Goal: Task Accomplishment & Management: Use online tool/utility

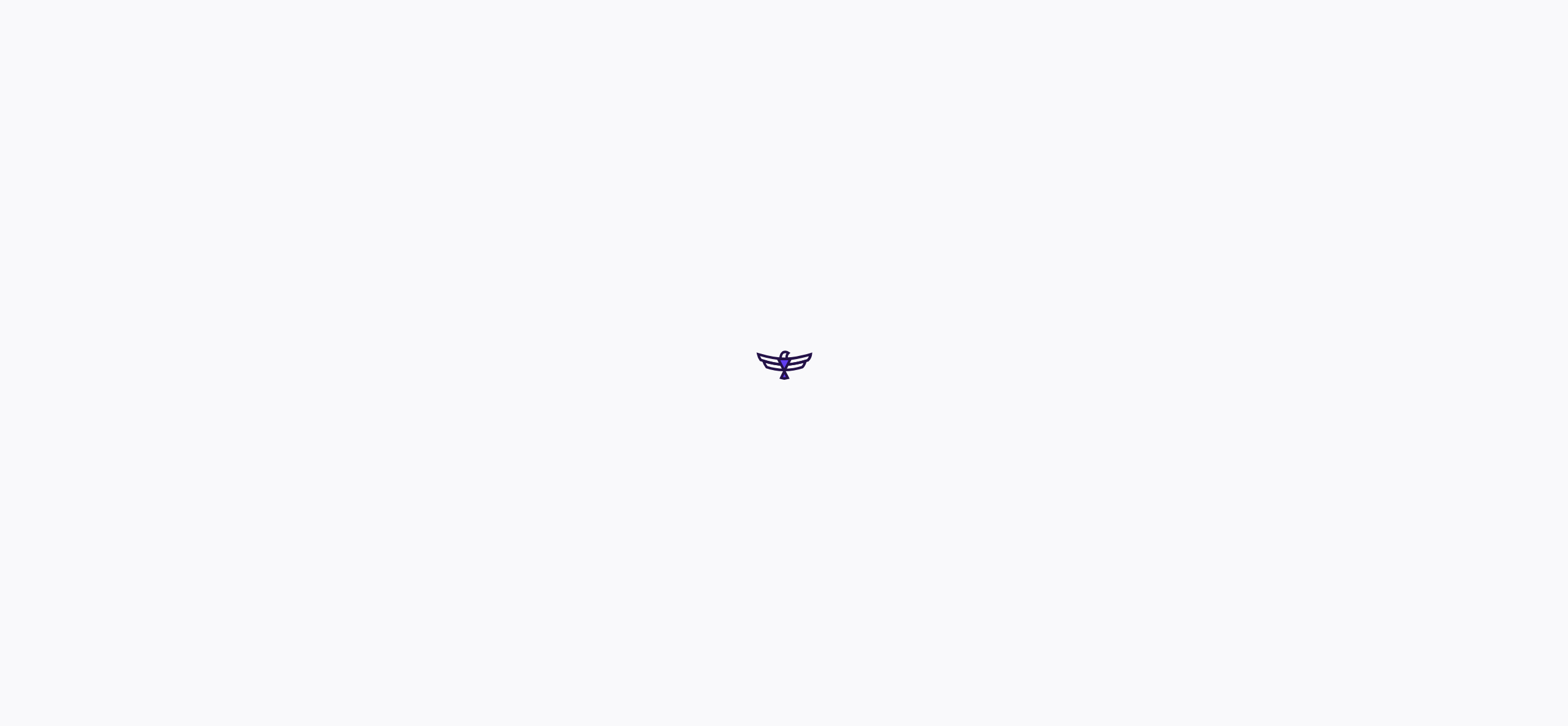
click at [724, 421] on div at bounding box center [784, 363] width 1568 height 726
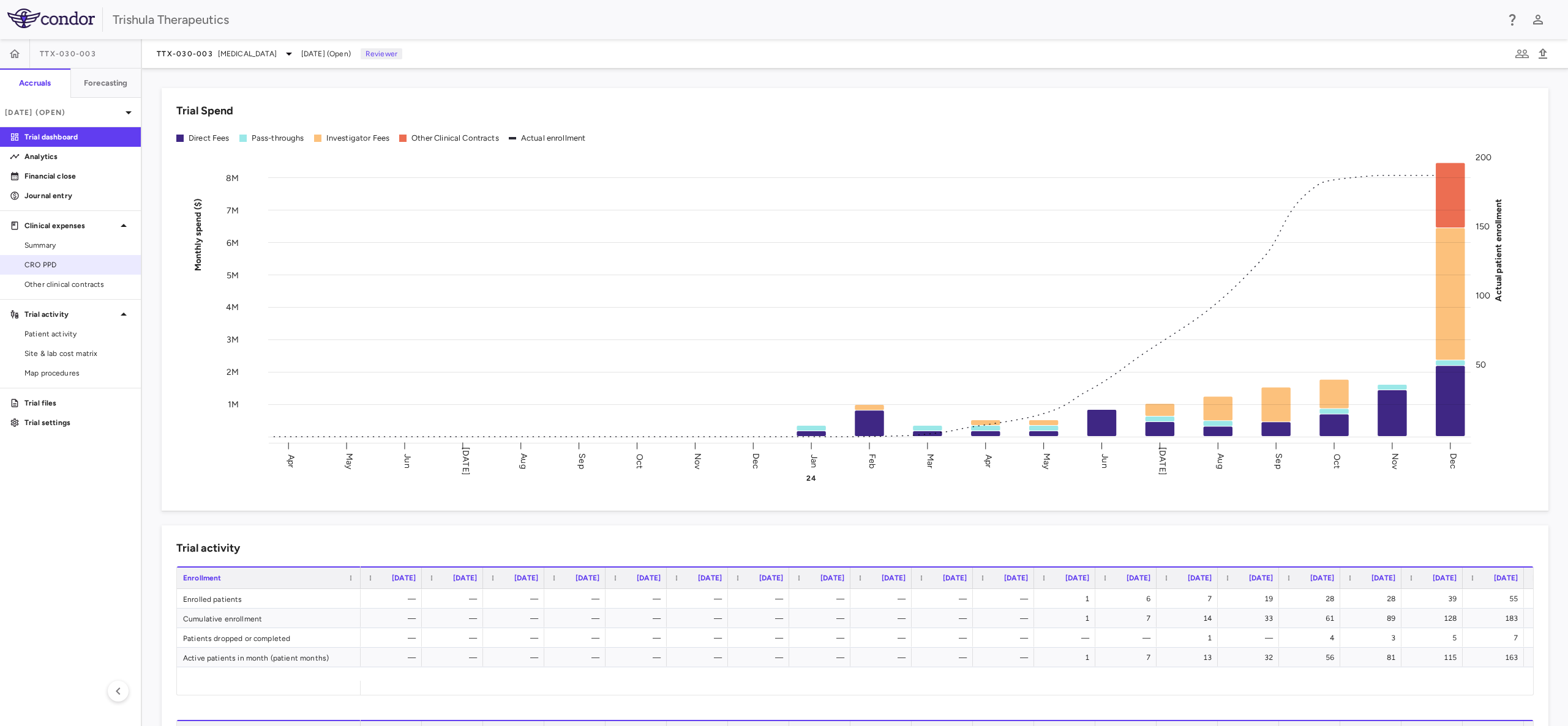
click at [53, 263] on span "CRO PPD" at bounding box center [78, 264] width 106 height 11
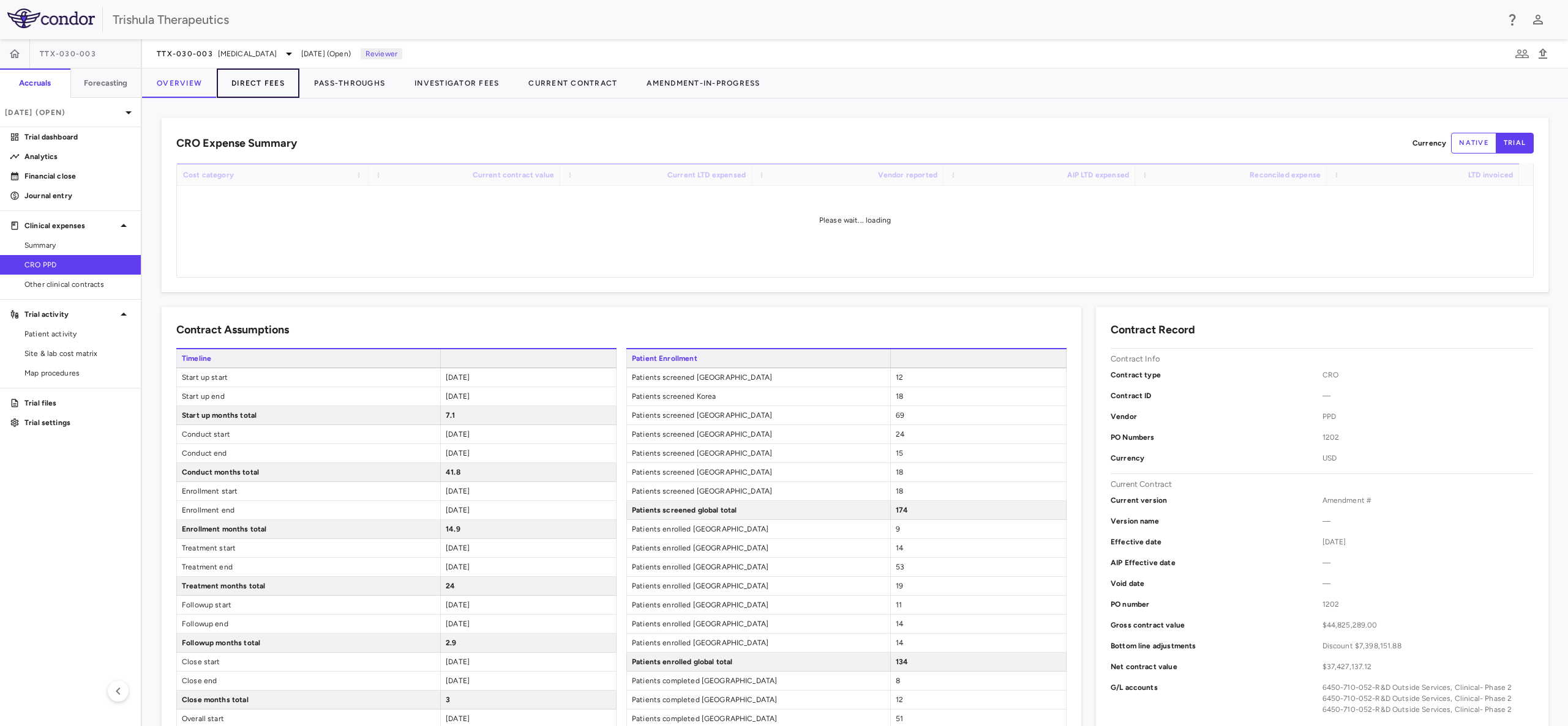
click at [261, 80] on button "Direct Fees" at bounding box center [257, 82] width 82 height 29
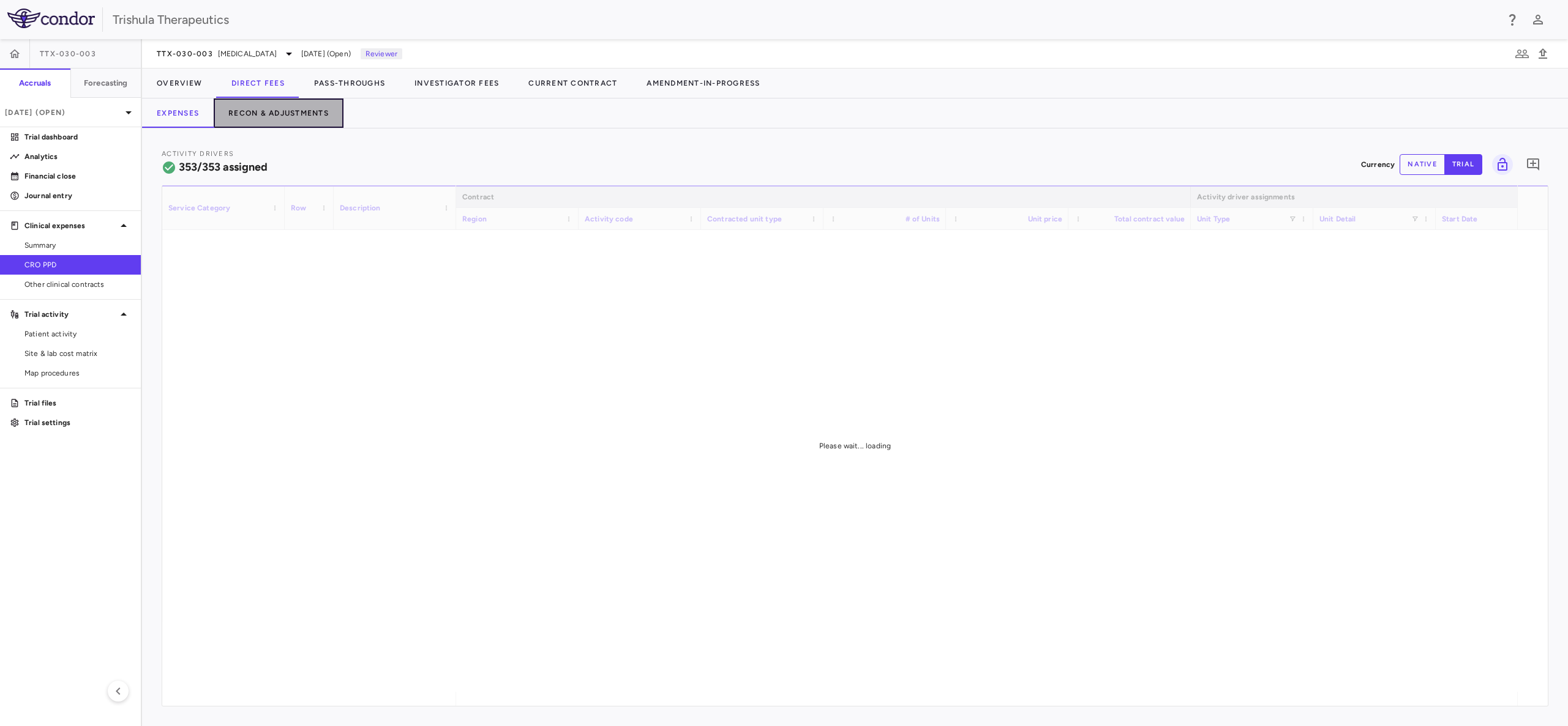
click at [270, 111] on button "Recon & Adjustments" at bounding box center [278, 112] width 130 height 29
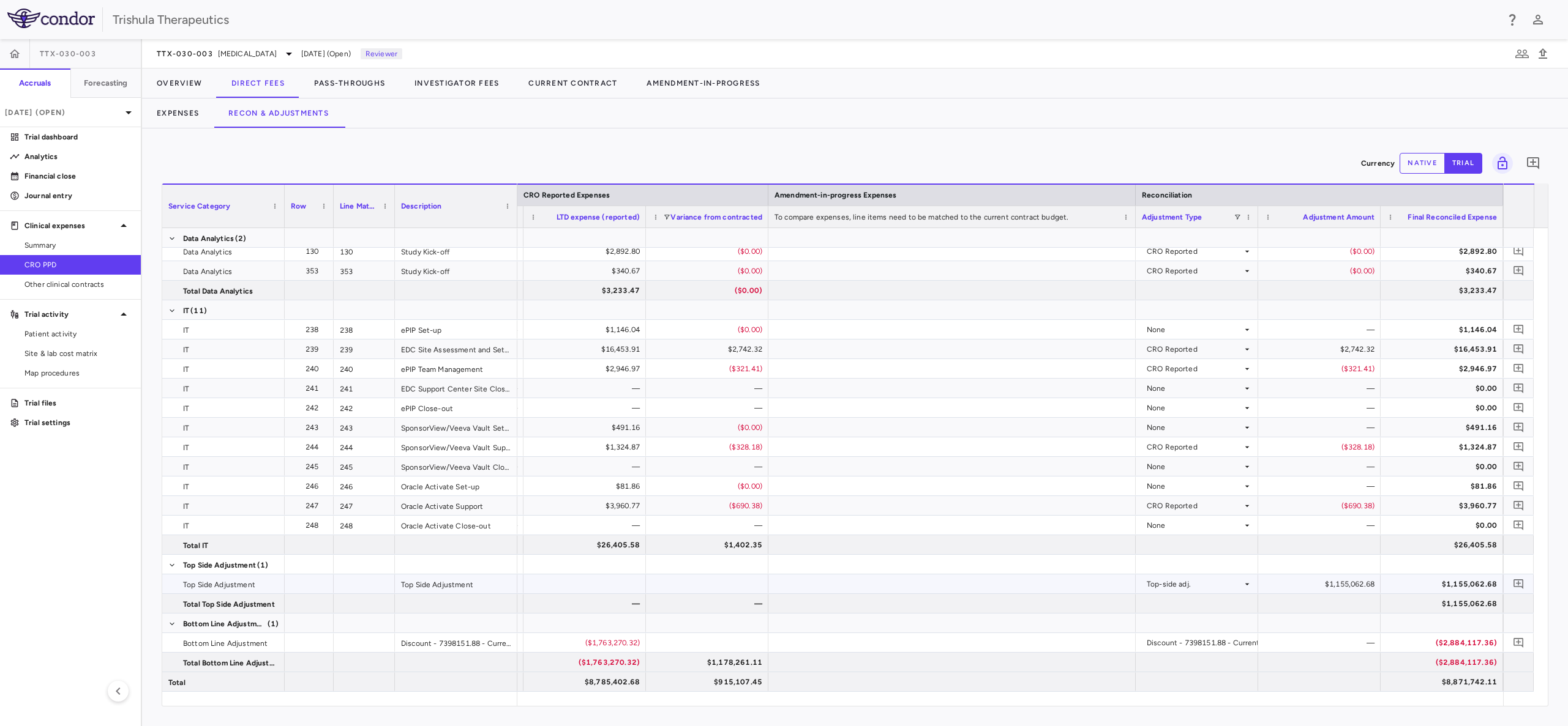
click at [1335, 585] on div "$1,155,062.68" at bounding box center [1321, 585] width 105 height 19
click at [1263, 589] on div "$1,155,062.68" at bounding box center [1319, 584] width 122 height 19
click at [1334, 585] on div "$1,155,062.68" at bounding box center [1321, 585] width 105 height 19
click at [1243, 585] on icon at bounding box center [1247, 584] width 10 height 10
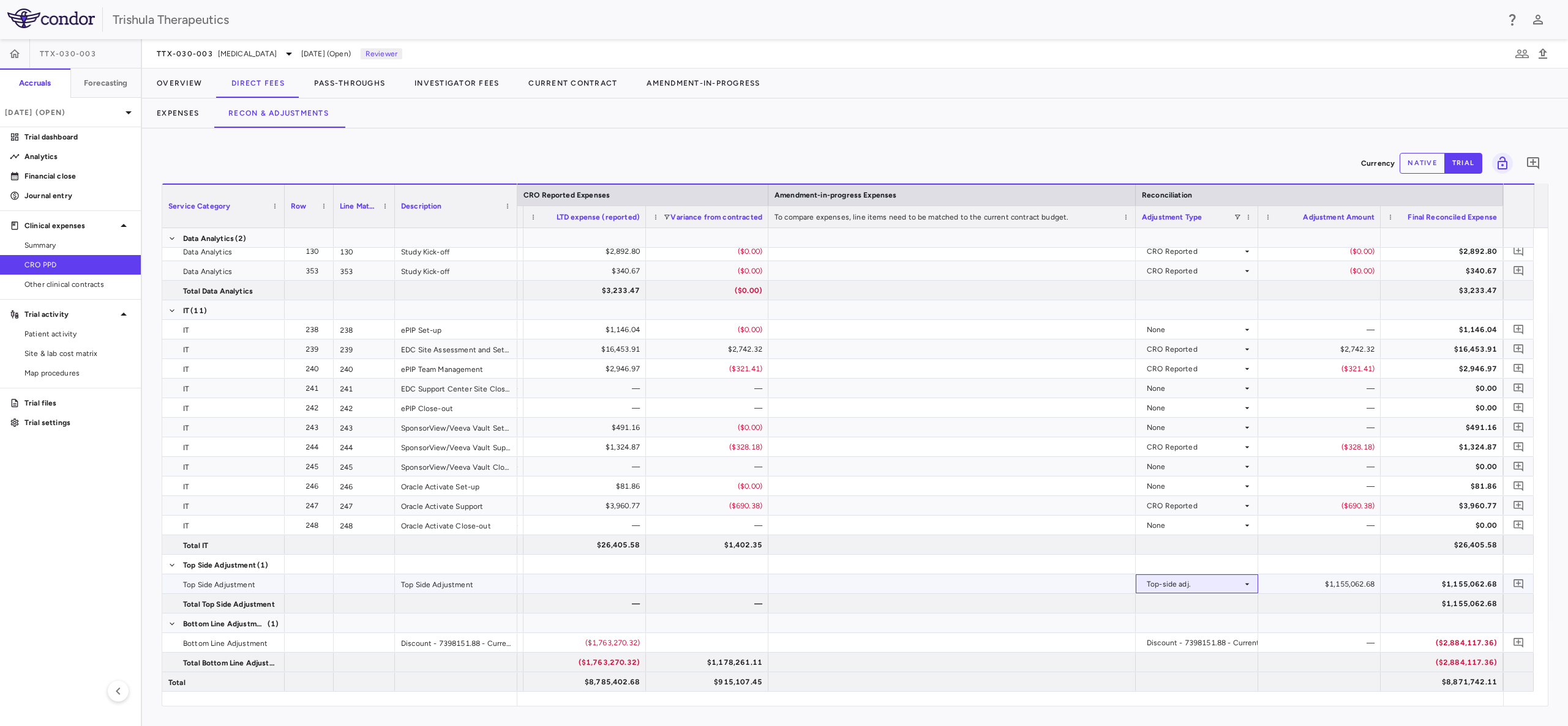
click at [1243, 585] on icon at bounding box center [1247, 584] width 10 height 10
click at [1314, 584] on div "$1,155,062.68" at bounding box center [1321, 585] width 105 height 19
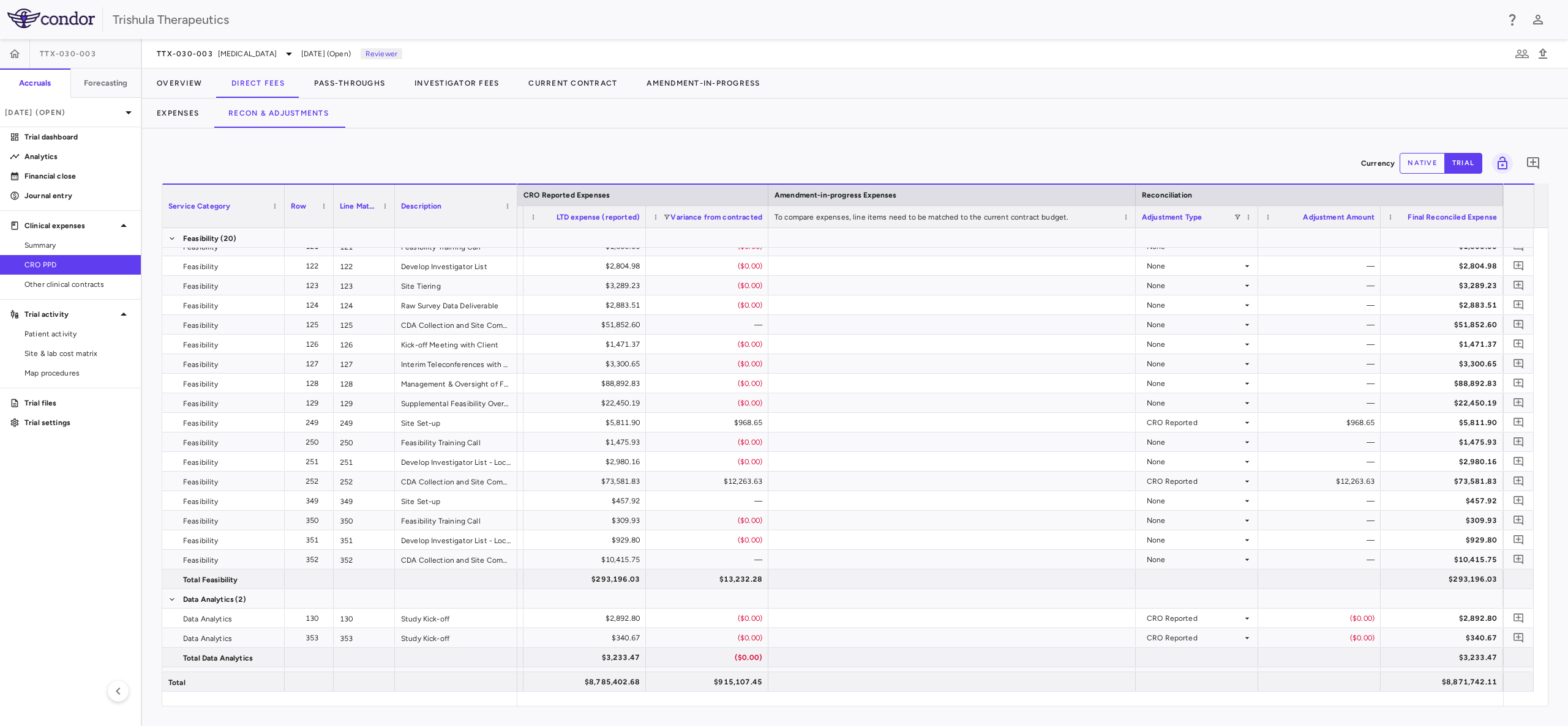
click at [728, 217] on span "Variance from contracted" at bounding box center [717, 218] width 92 height 9
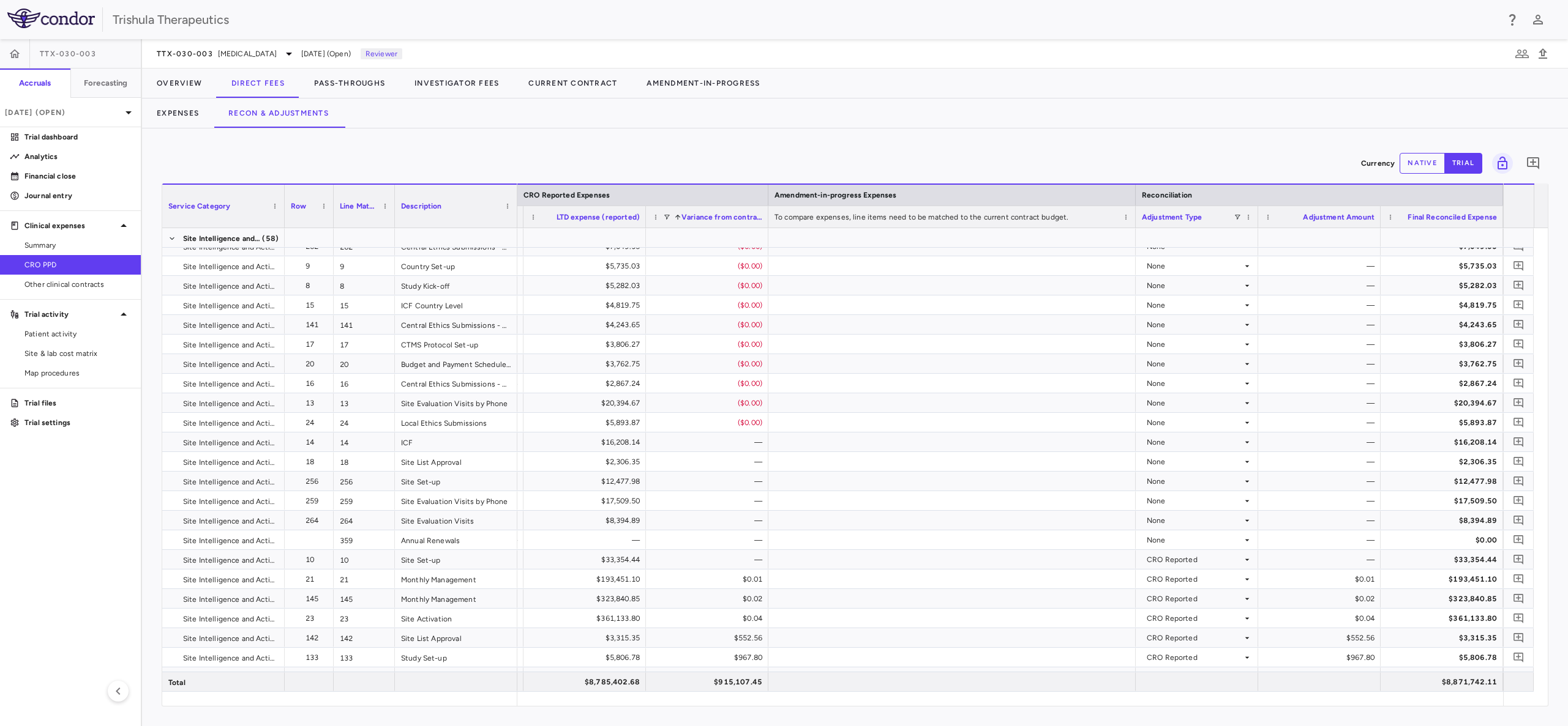
click at [732, 215] on span "Variance from contracted" at bounding box center [721, 218] width 81 height 9
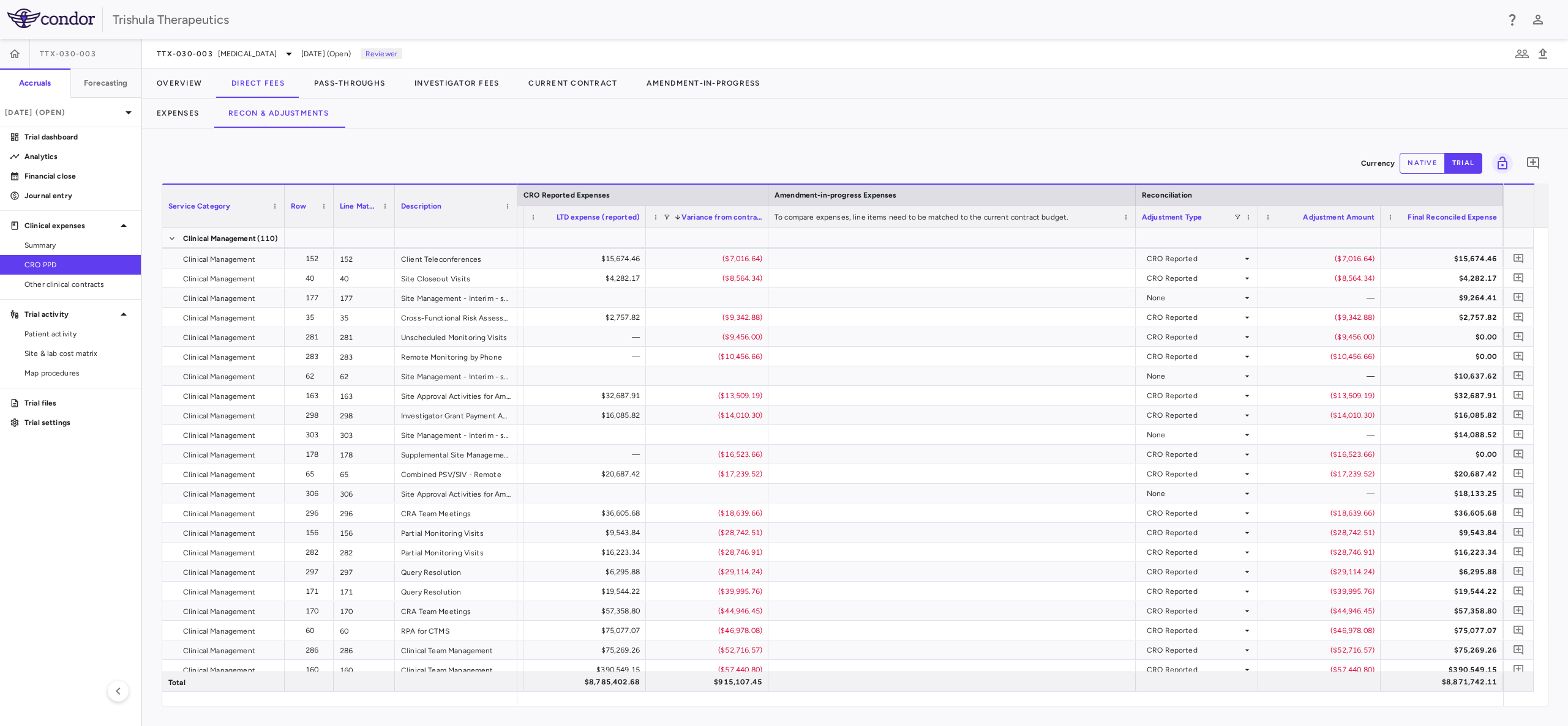
click at [739, 217] on span "Variance from contracted" at bounding box center [721, 218] width 81 height 9
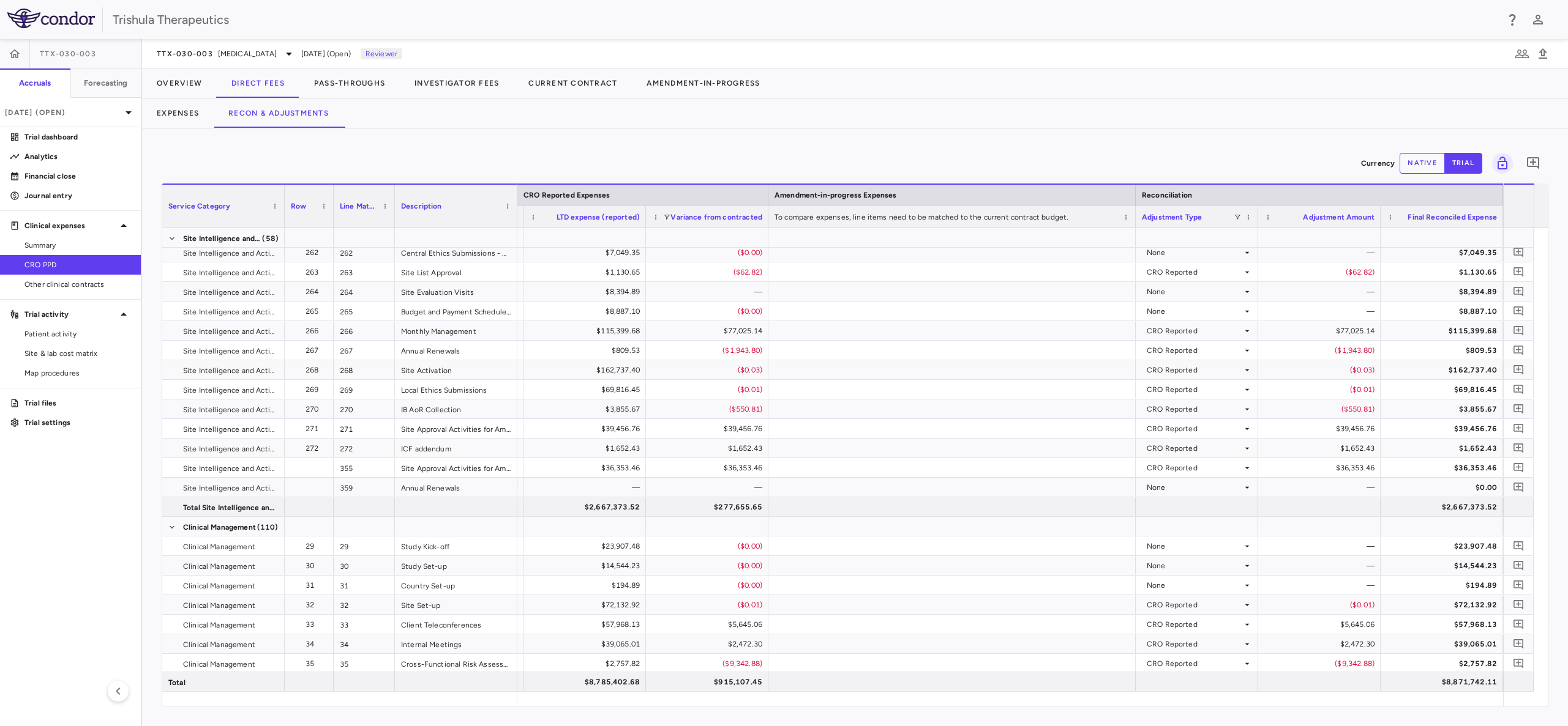
click at [740, 219] on span "Variance from contracted" at bounding box center [717, 218] width 92 height 9
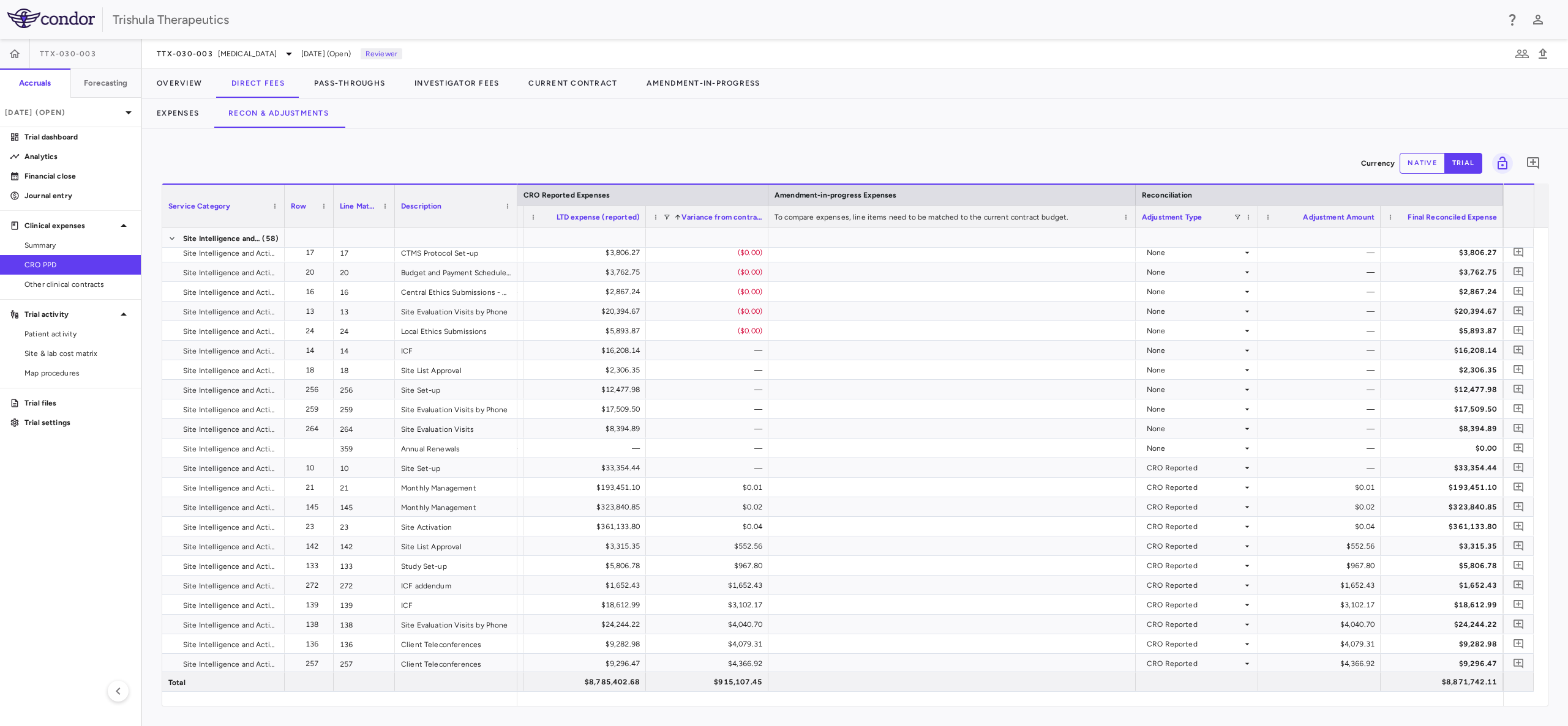
click at [720, 222] on div "Variance from contracted 1" at bounding box center [717, 217] width 92 height 15
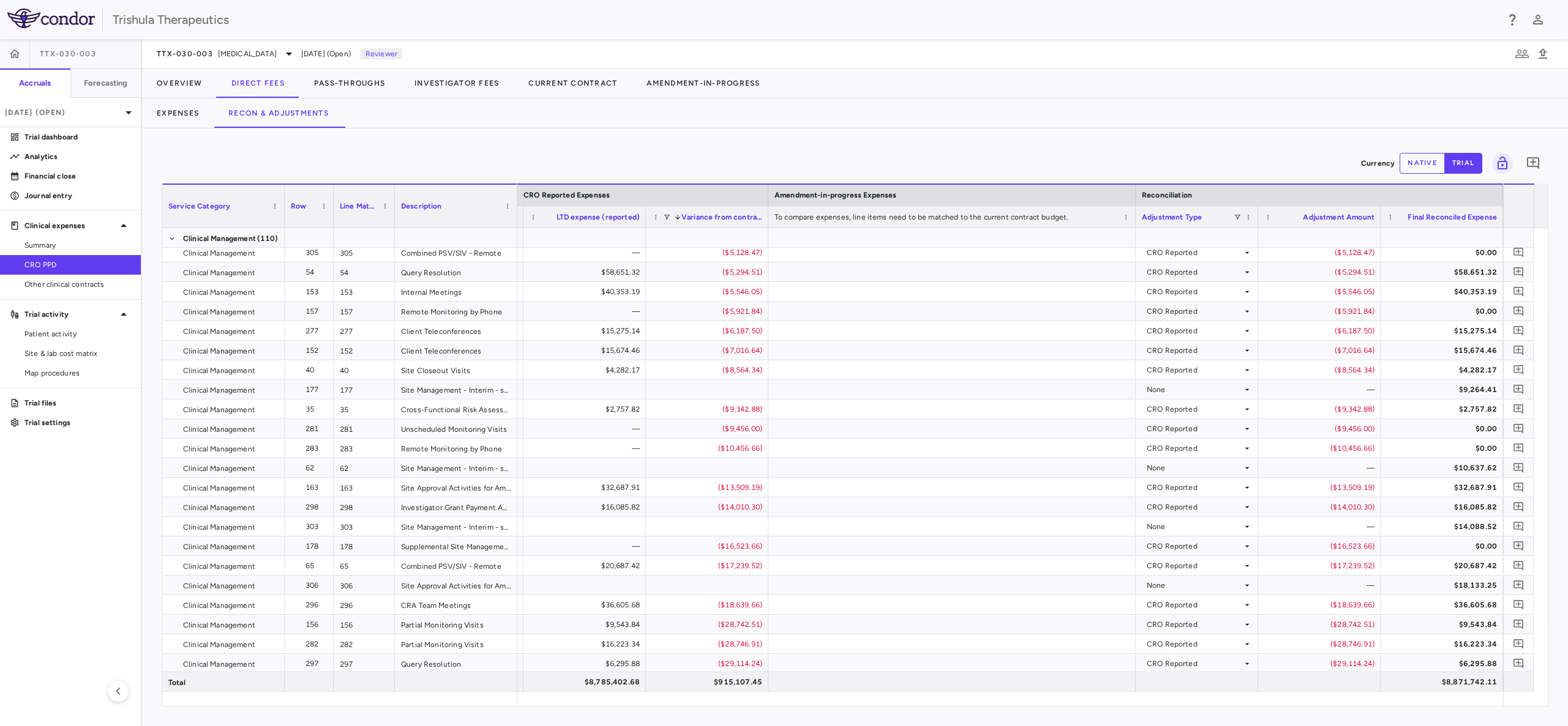
click at [610, 216] on span "LTD expense (reported)" at bounding box center [598, 218] width 83 height 9
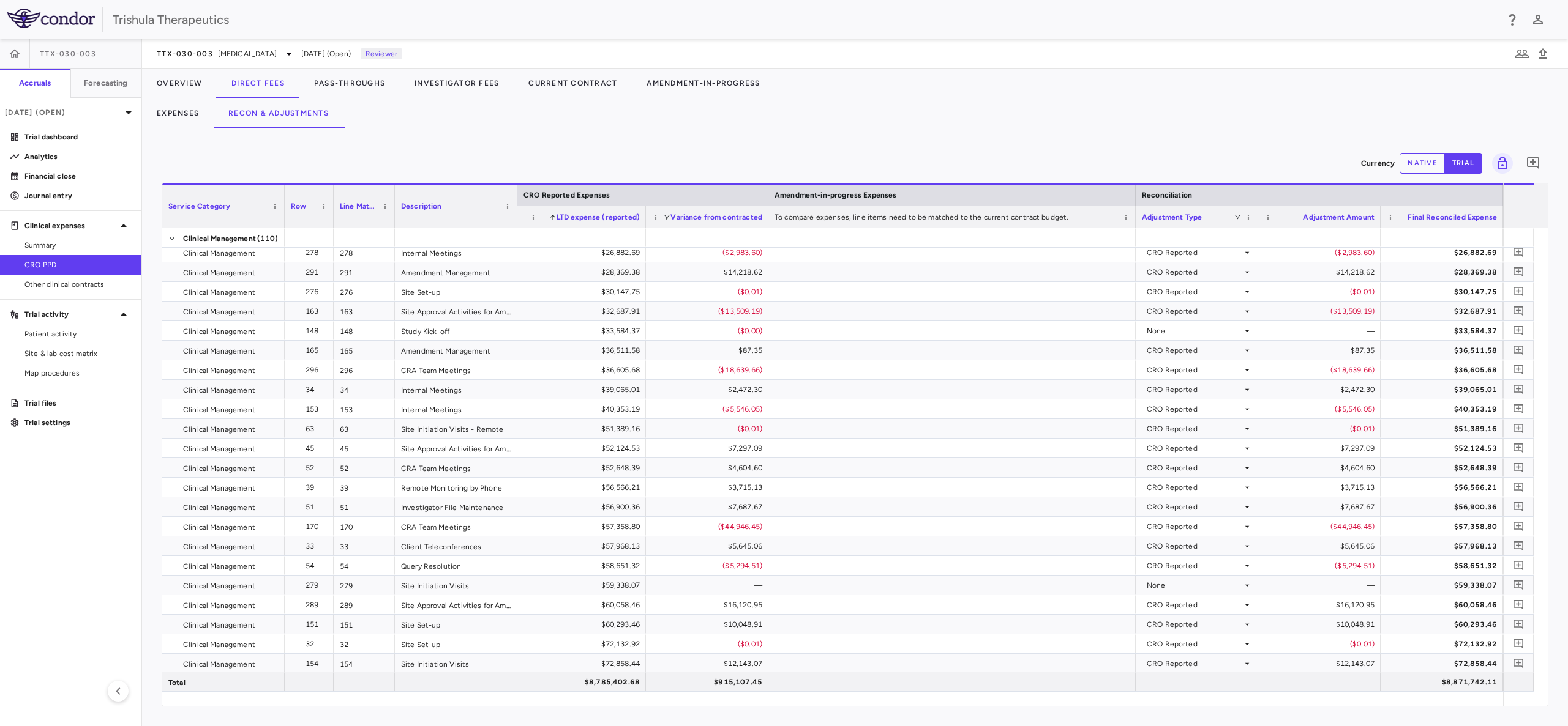
click at [620, 217] on span "LTD expense (reported)" at bounding box center [598, 218] width 83 height 9
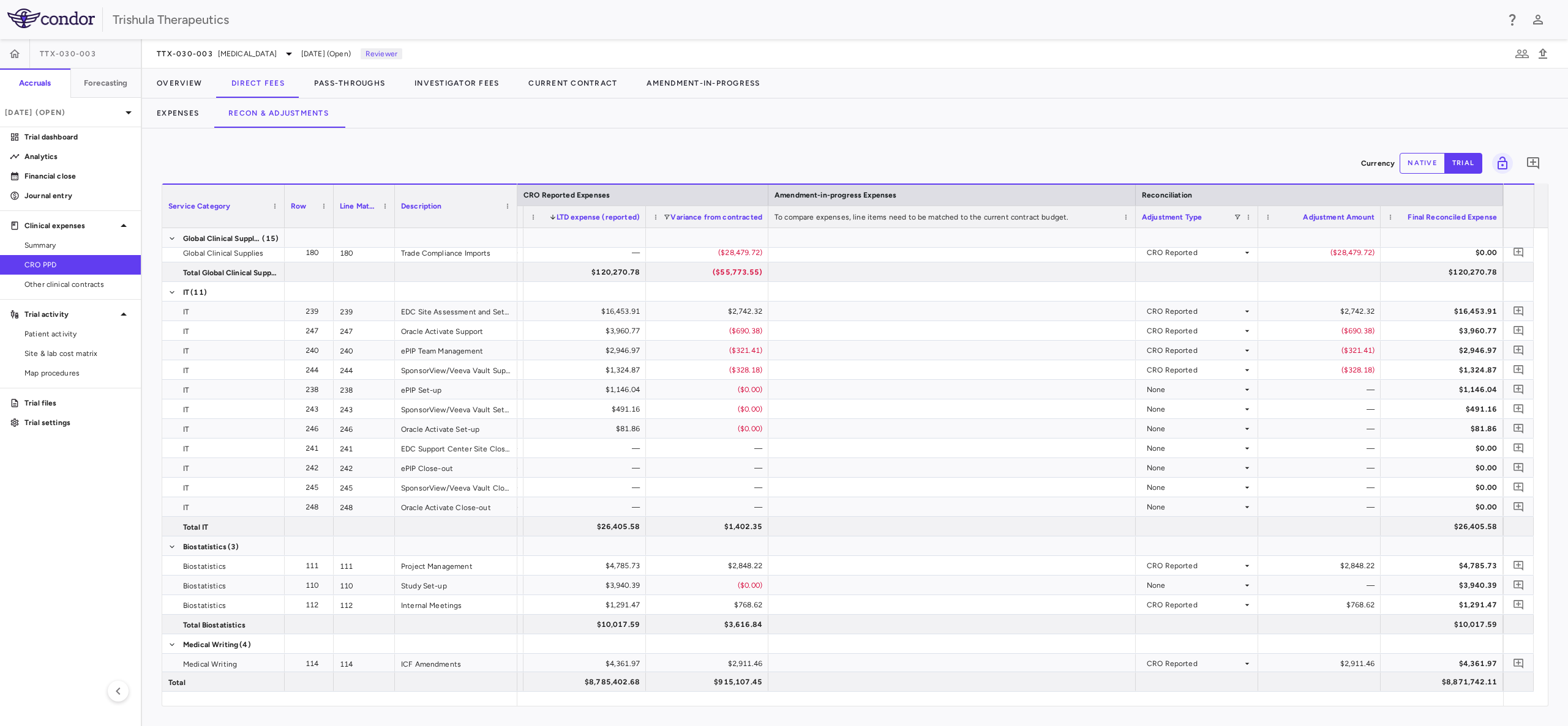
click at [620, 217] on span "LTD expense (reported)" at bounding box center [598, 218] width 83 height 9
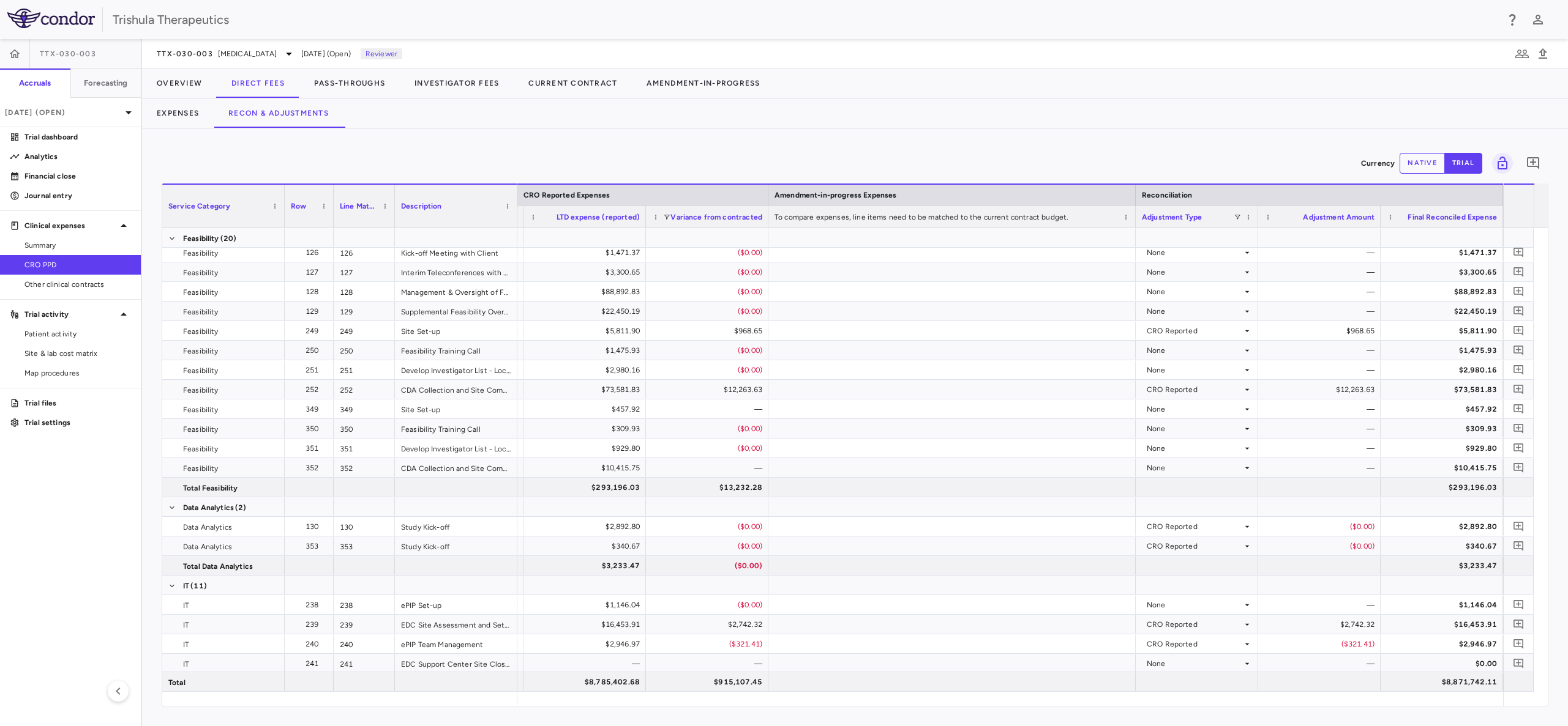
click at [620, 217] on span "LTD expense (reported)" at bounding box center [598, 218] width 83 height 9
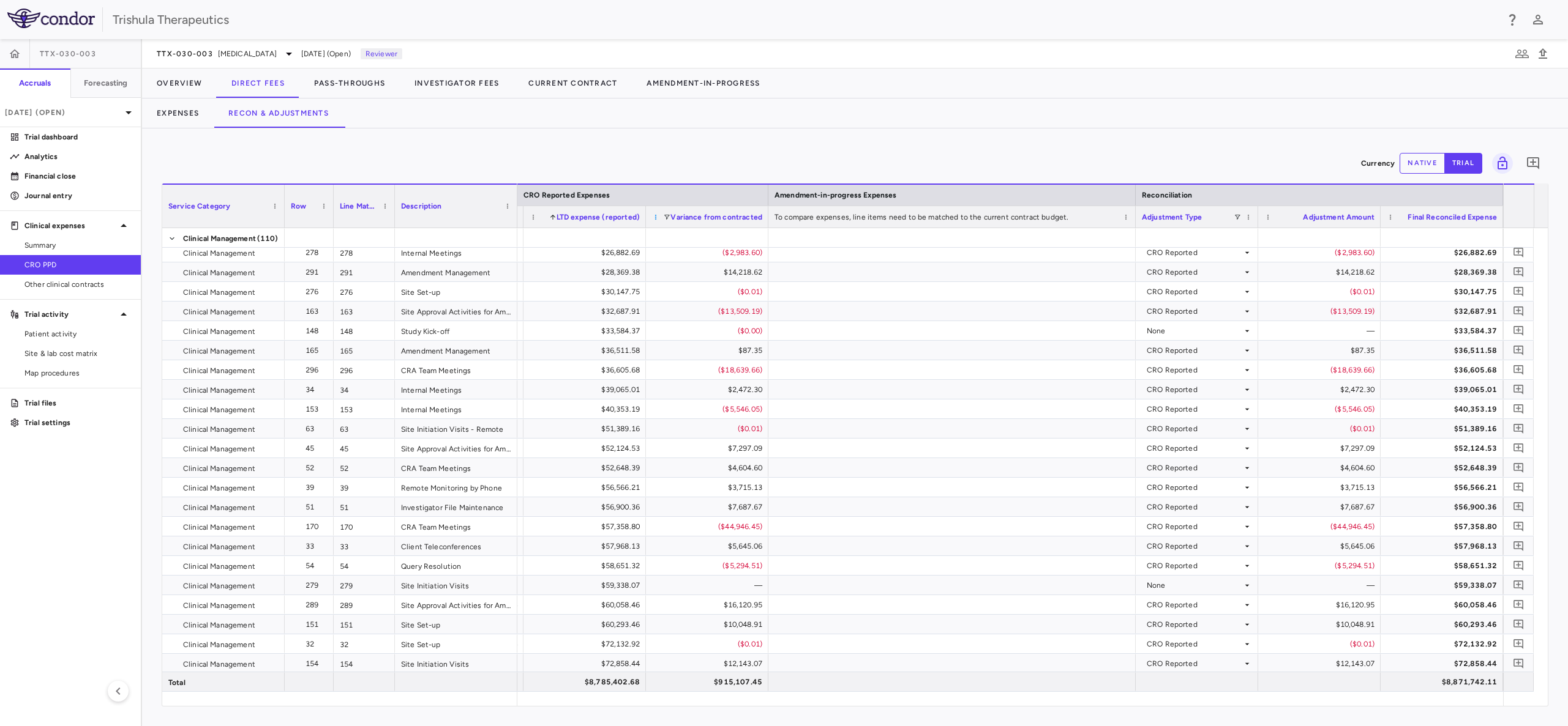
click at [656, 214] on span at bounding box center [656, 217] width 7 height 7
click at [698, 253] on span "Sort Descending" at bounding box center [714, 253] width 99 height 17
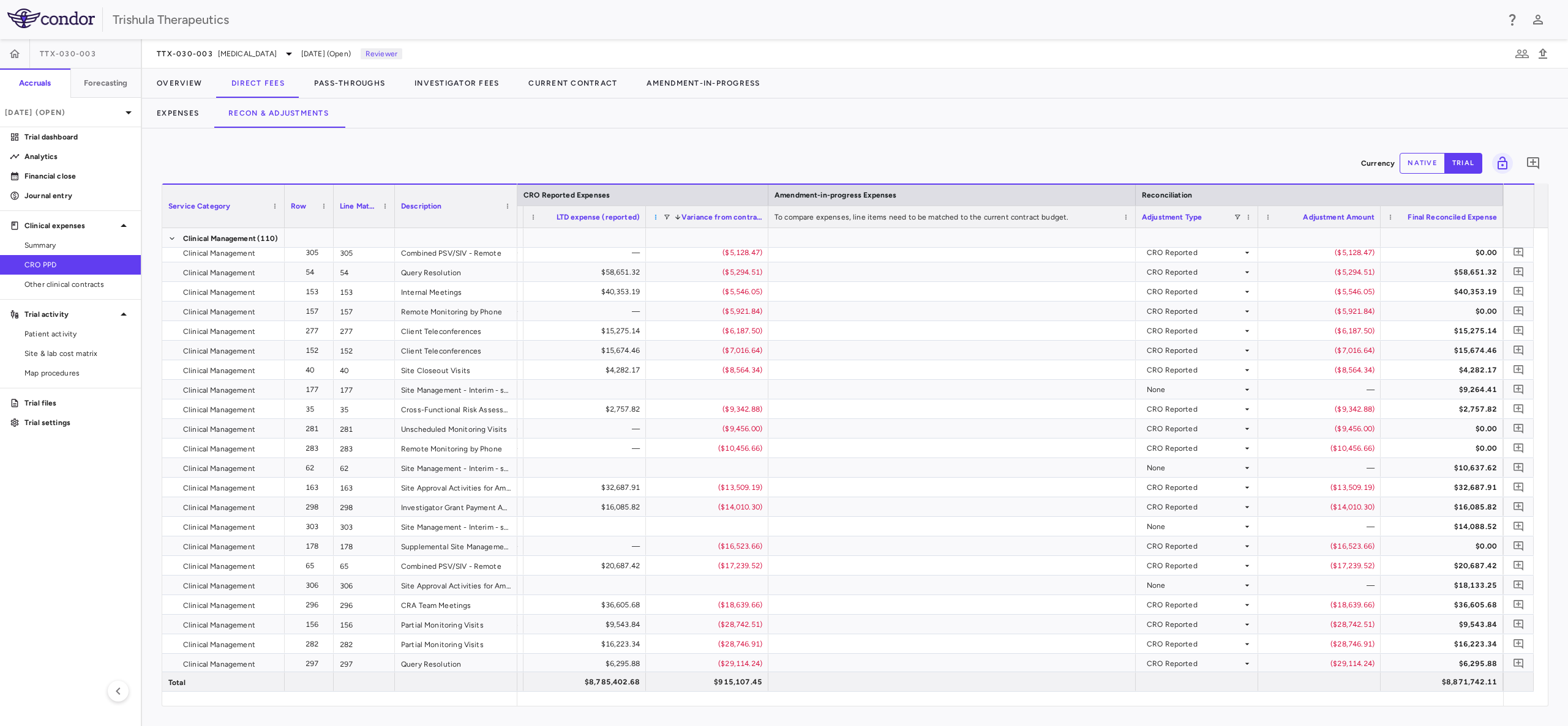
click at [656, 218] on span at bounding box center [656, 217] width 7 height 7
click at [708, 240] on span "Sort Ascending" at bounding box center [714, 235] width 99 height 17
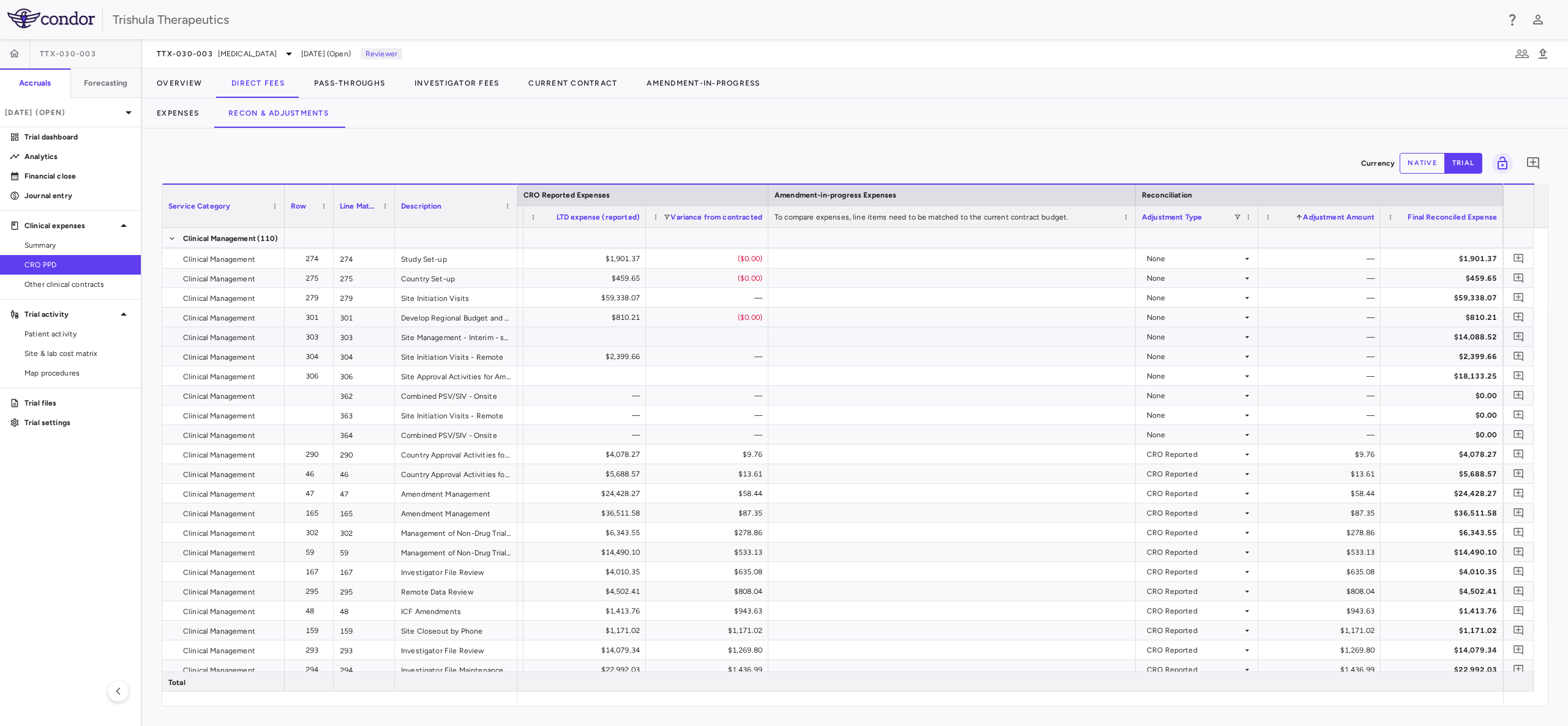
scroll to position [0, 1555]
click at [327, 203] on span at bounding box center [324, 206] width 7 height 7
click at [305, 209] on span "Row" at bounding box center [298, 206] width 15 height 9
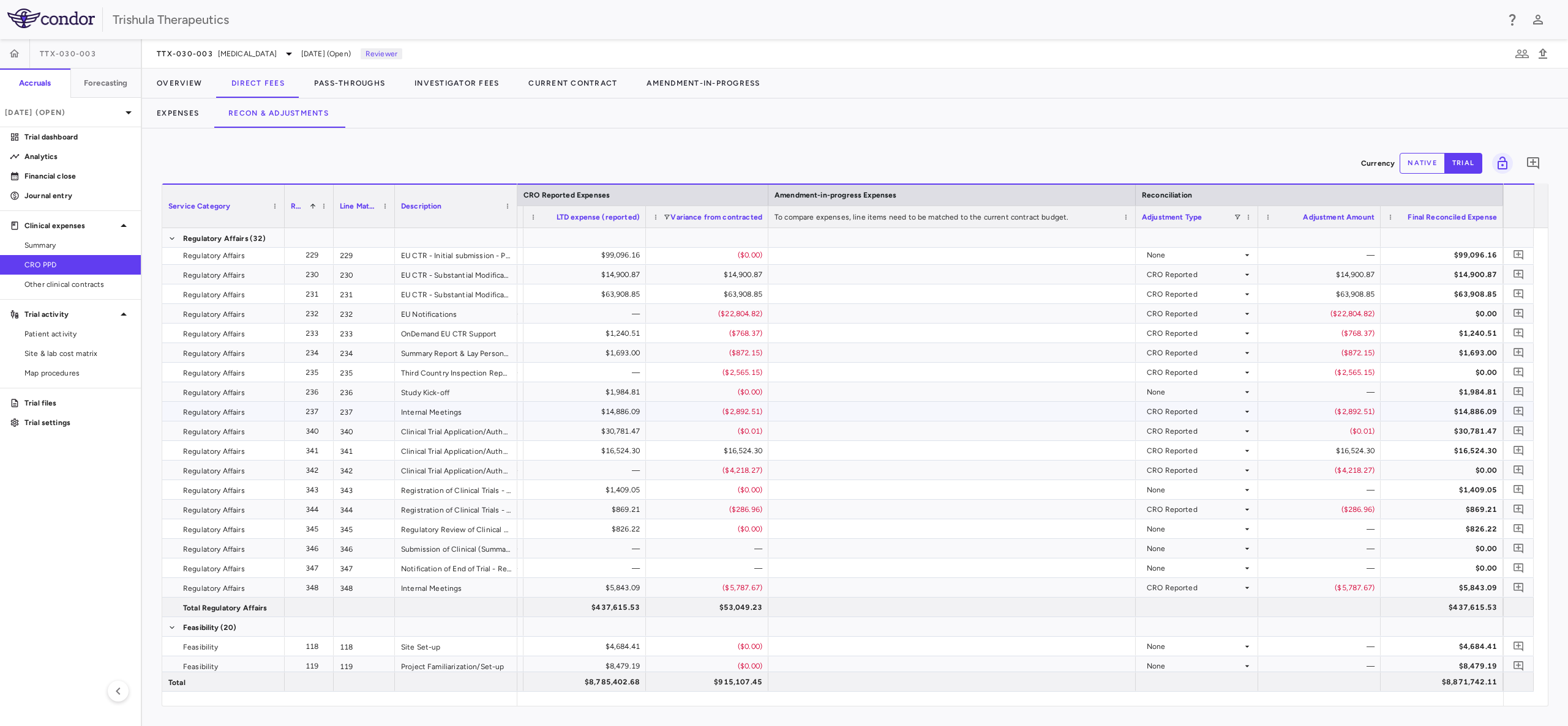
scroll to position [0, 0]
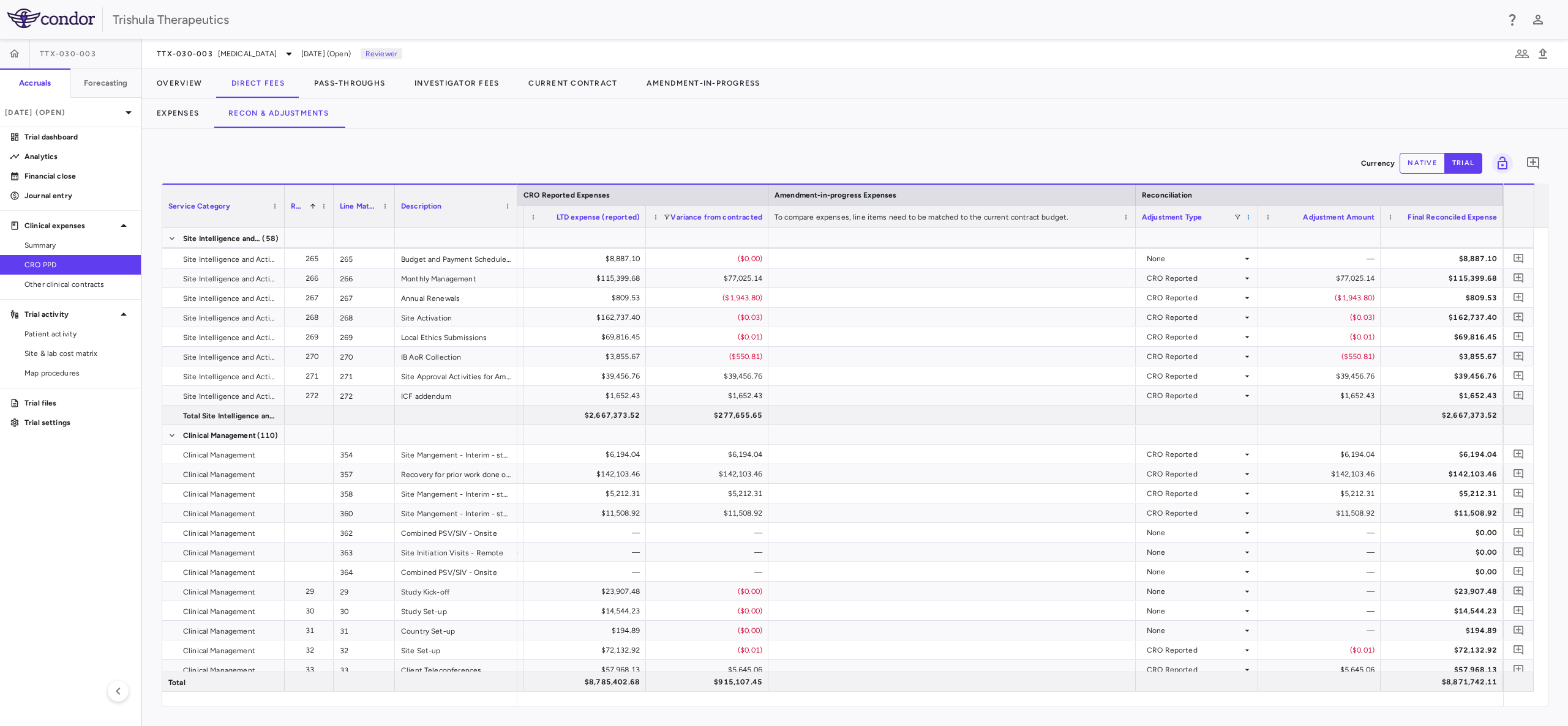
click at [1247, 216] on span at bounding box center [1249, 217] width 7 height 7
click at [1275, 236] on span "Sort Ascending" at bounding box center [1307, 235] width 99 height 17
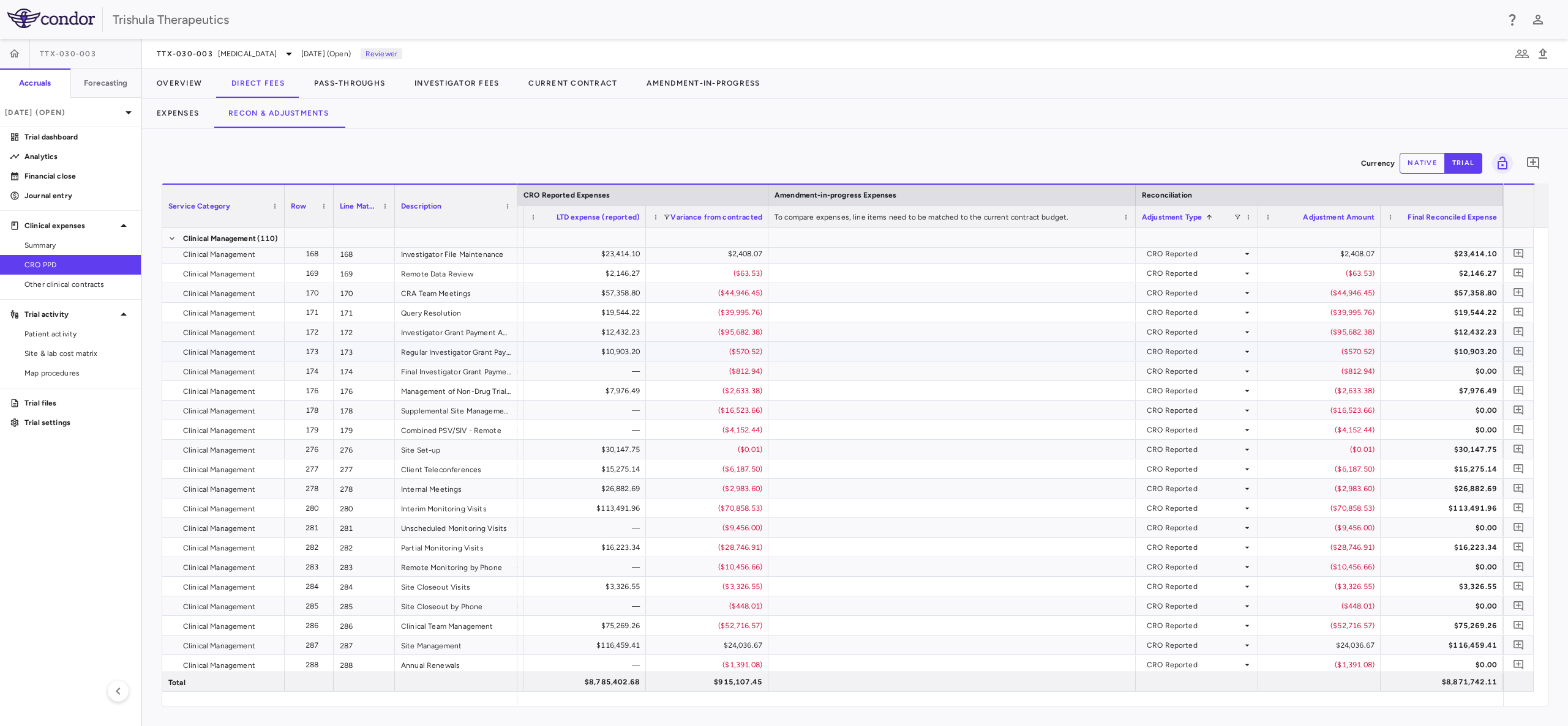
scroll to position [2222, 0]
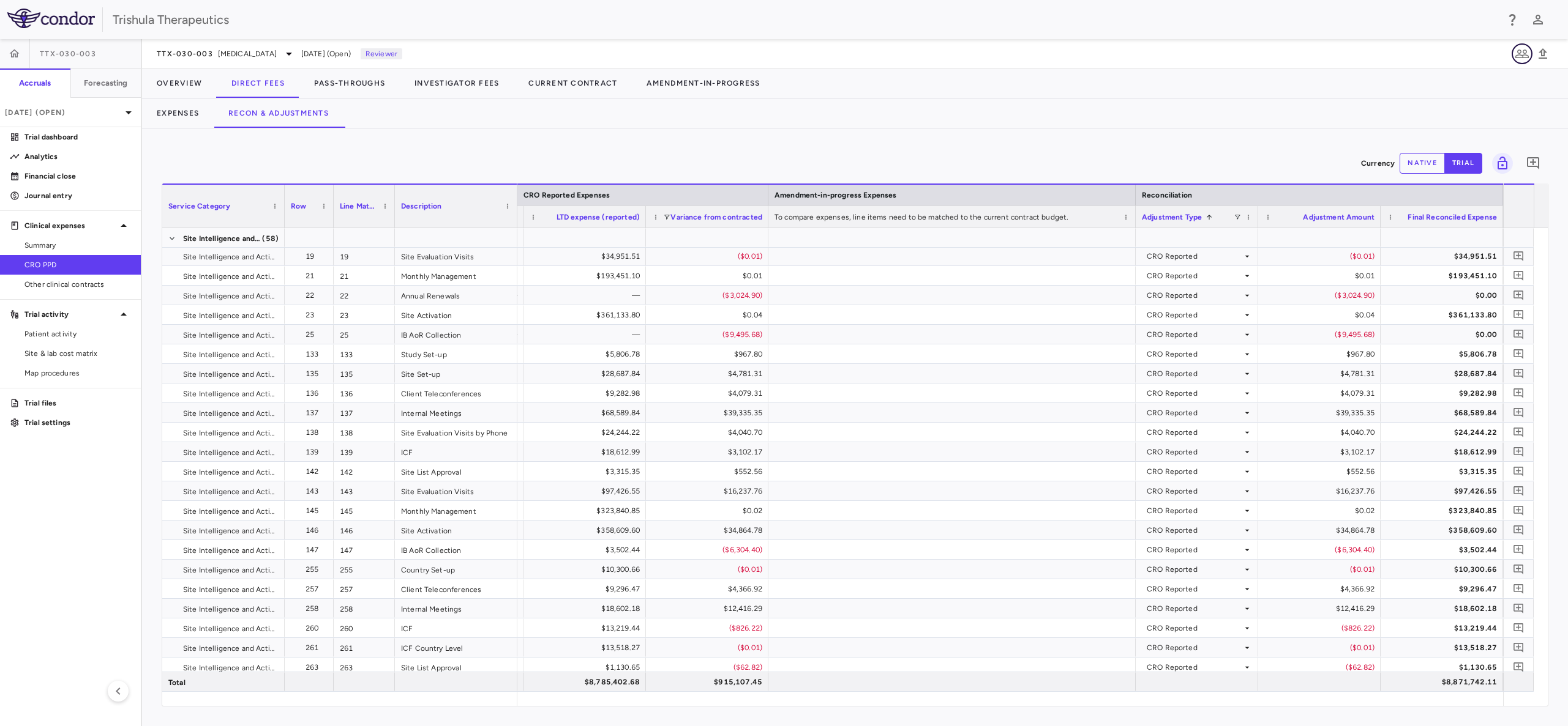
click at [1526, 51] on icon "button" at bounding box center [1522, 54] width 15 height 15
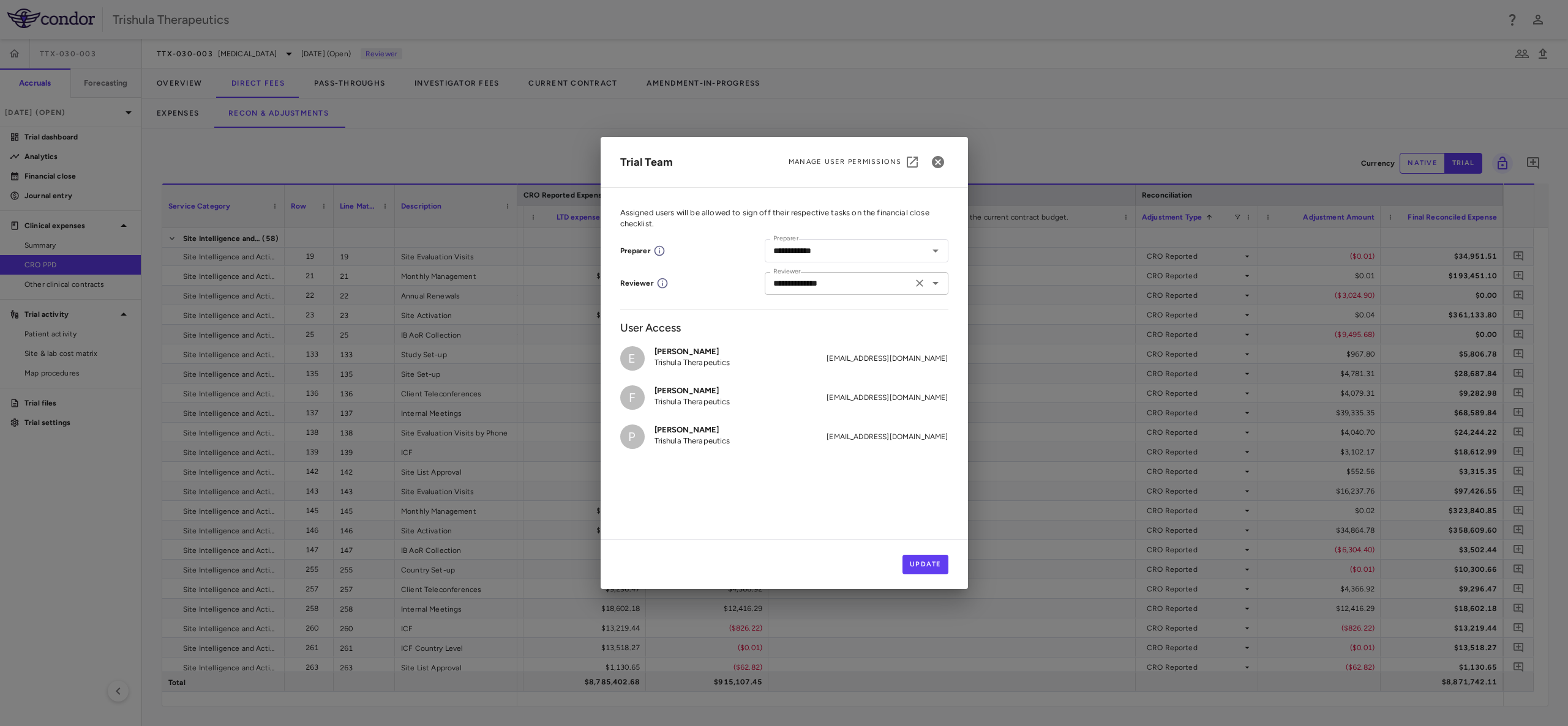
click at [933, 284] on icon "Open" at bounding box center [935, 283] width 15 height 15
click at [919, 284] on icon "Clear" at bounding box center [919, 283] width 7 height 7
click at [926, 564] on button "Update" at bounding box center [926, 565] width 46 height 19
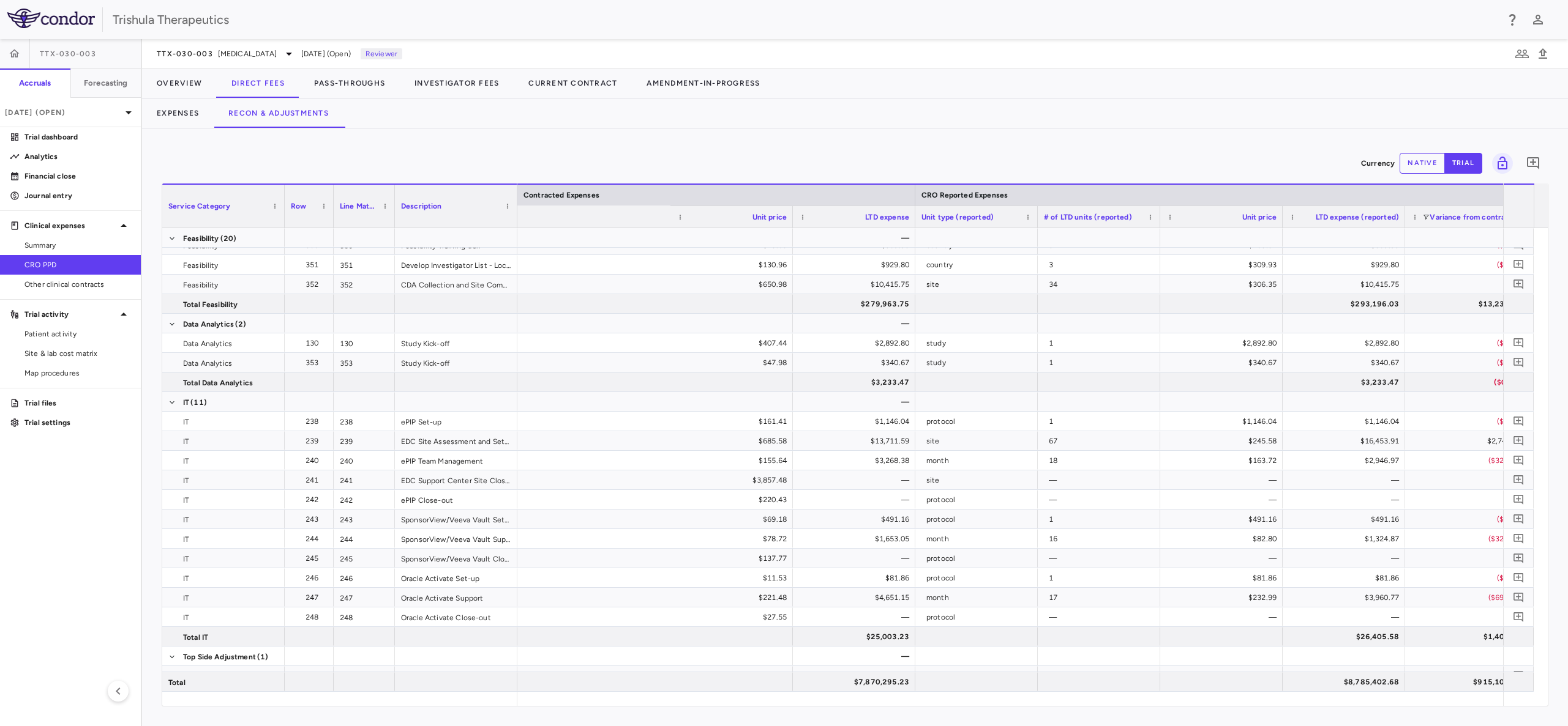
scroll to position [0, 1555]
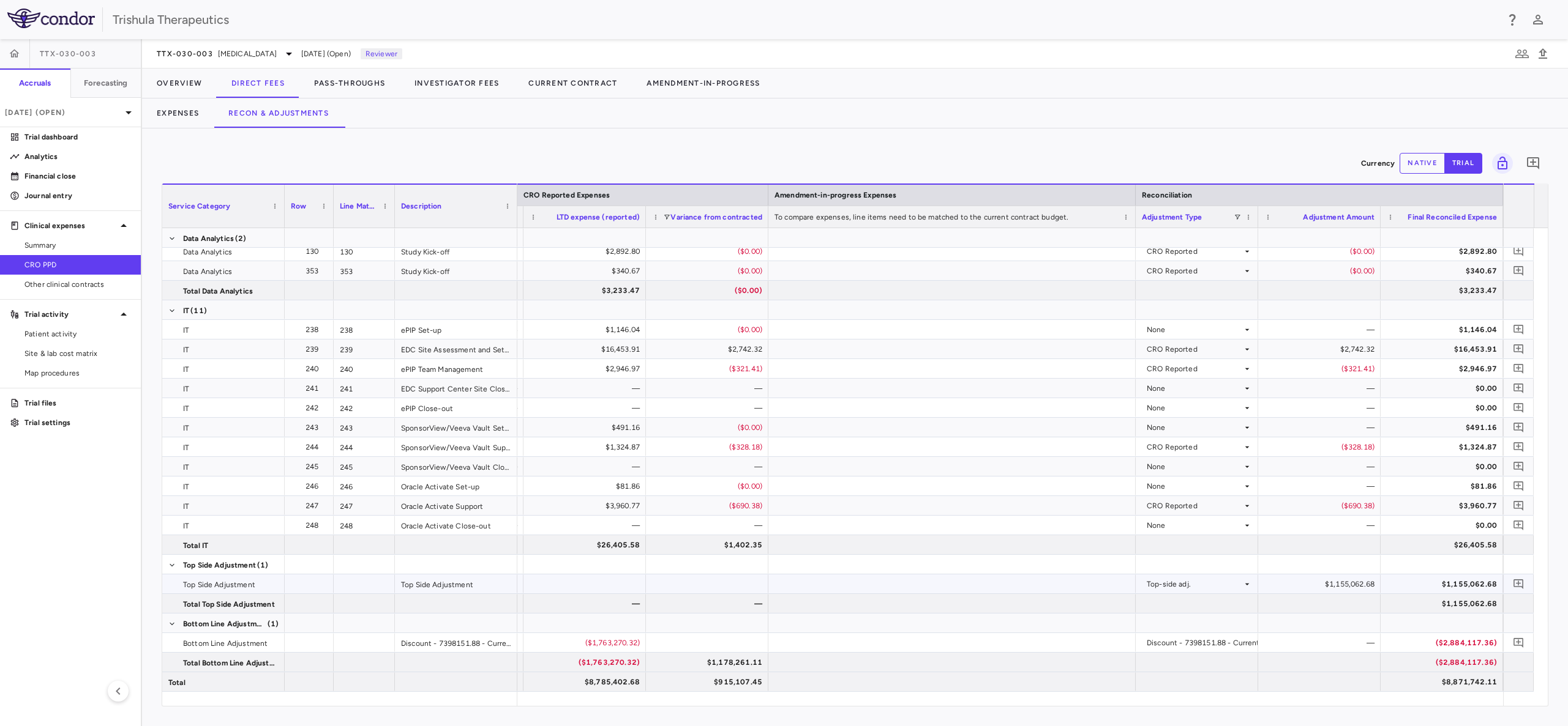
click at [1355, 585] on div "$1,155,062.68" at bounding box center [1321, 585] width 105 height 19
click at [1238, 585] on div "Top-side adj." at bounding box center [1195, 585] width 96 height 19
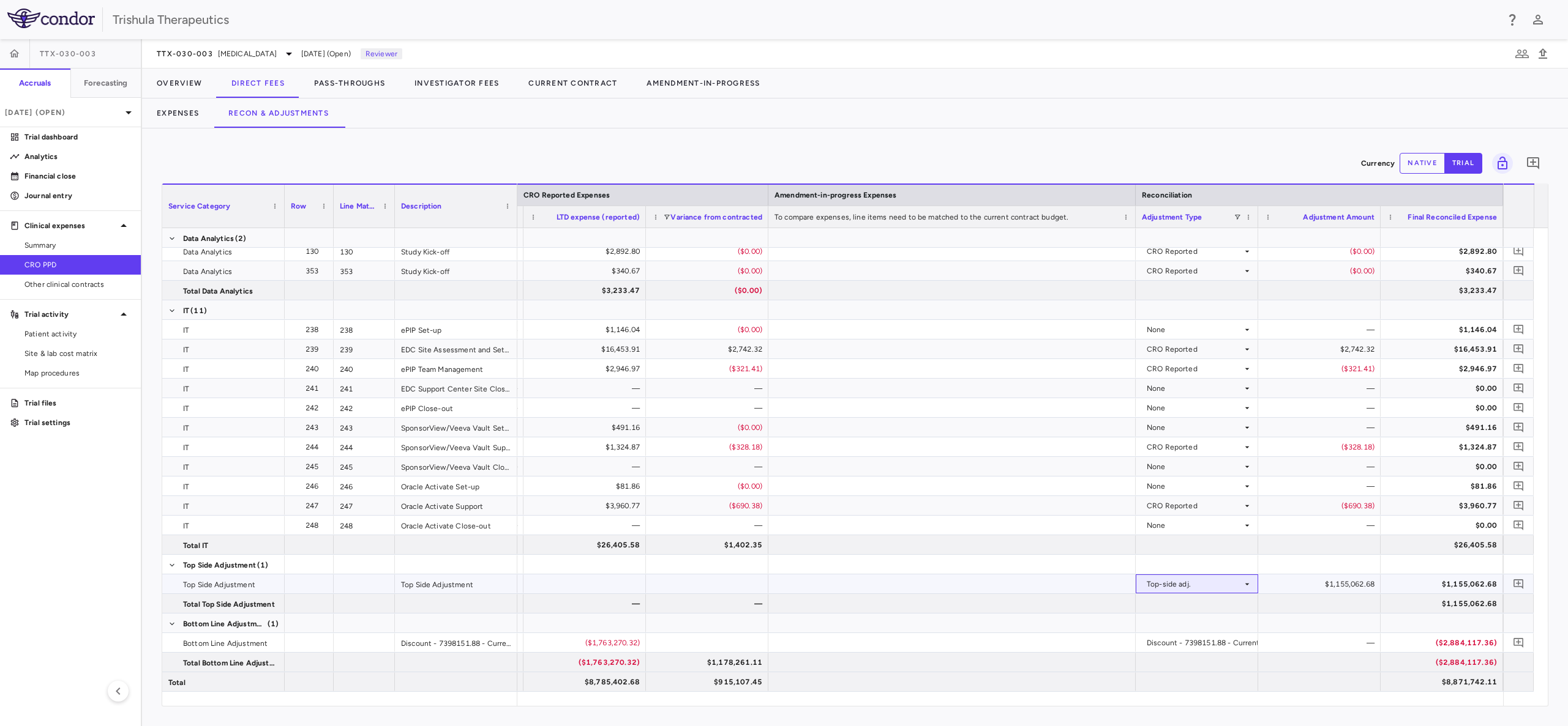
click at [1249, 585] on icon at bounding box center [1247, 584] width 10 height 10
click at [1248, 585] on icon at bounding box center [1247, 584] width 4 height 2
click at [195, 608] on span "Total Top Side Adjustment" at bounding box center [229, 604] width 92 height 19
click at [1518, 584] on icon "Add comment" at bounding box center [1518, 584] width 12 height 11
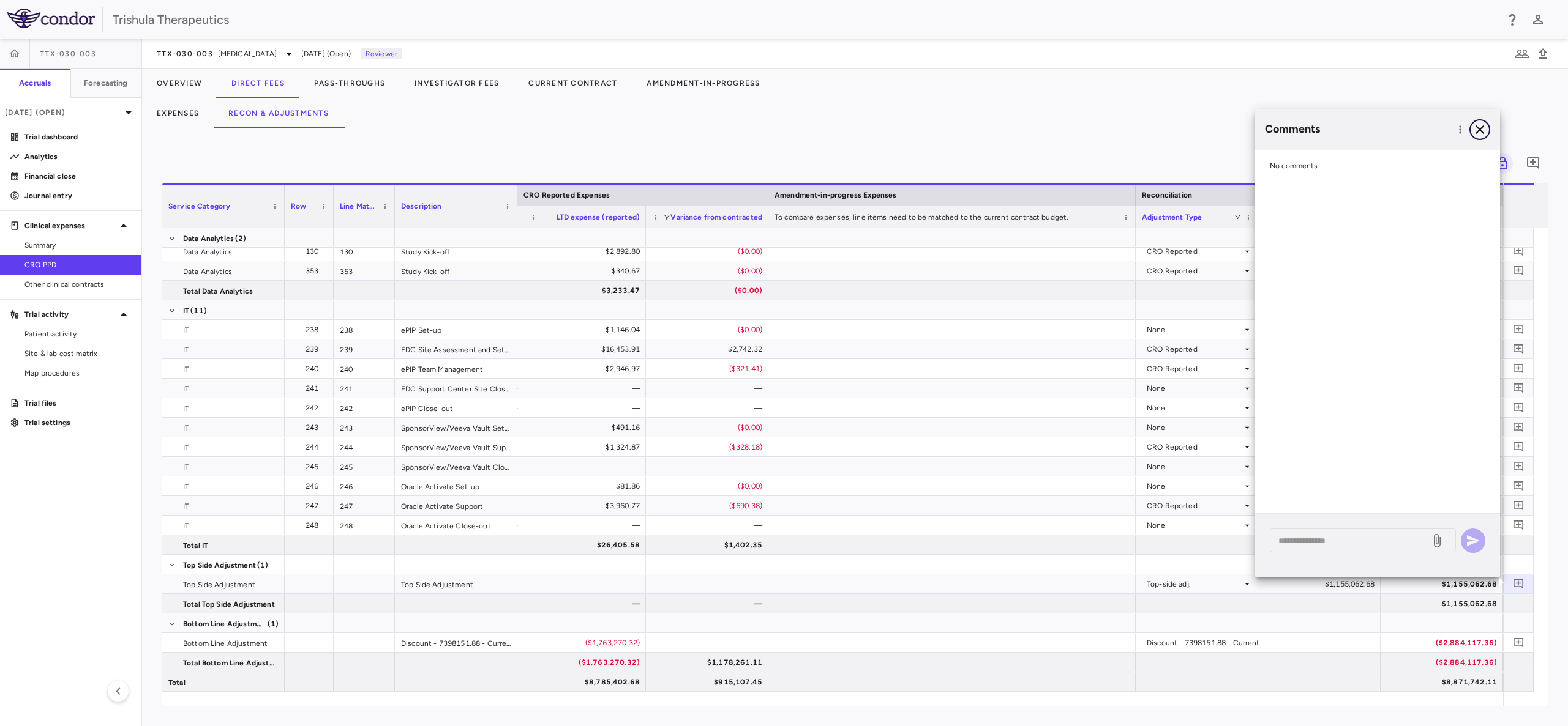
click at [1482, 126] on icon "button" at bounding box center [1480, 130] width 9 height 9
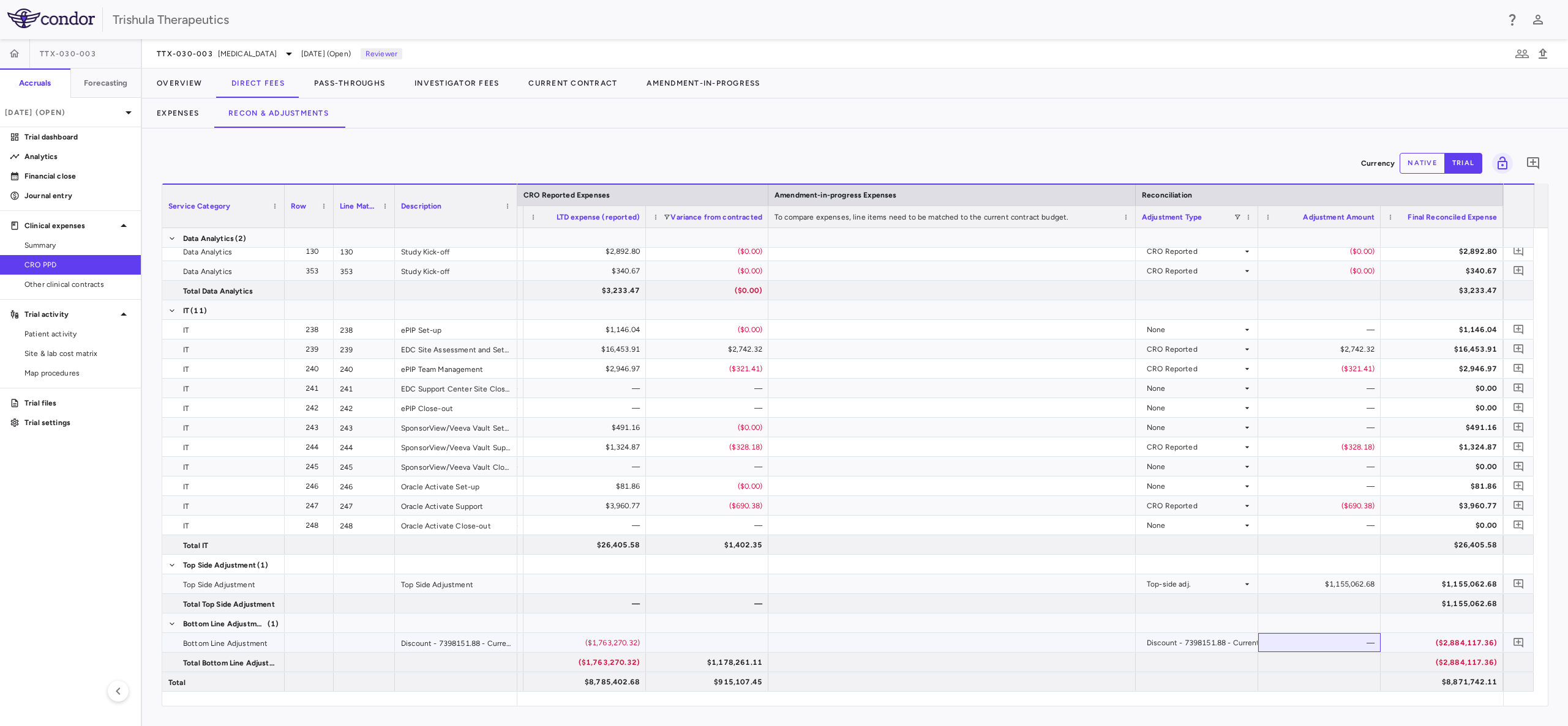
click at [1368, 641] on div "—" at bounding box center [1321, 643] width 105 height 19
click at [1221, 646] on div "Discount - 7398151.88 - Current" at bounding box center [1203, 643] width 113 height 19
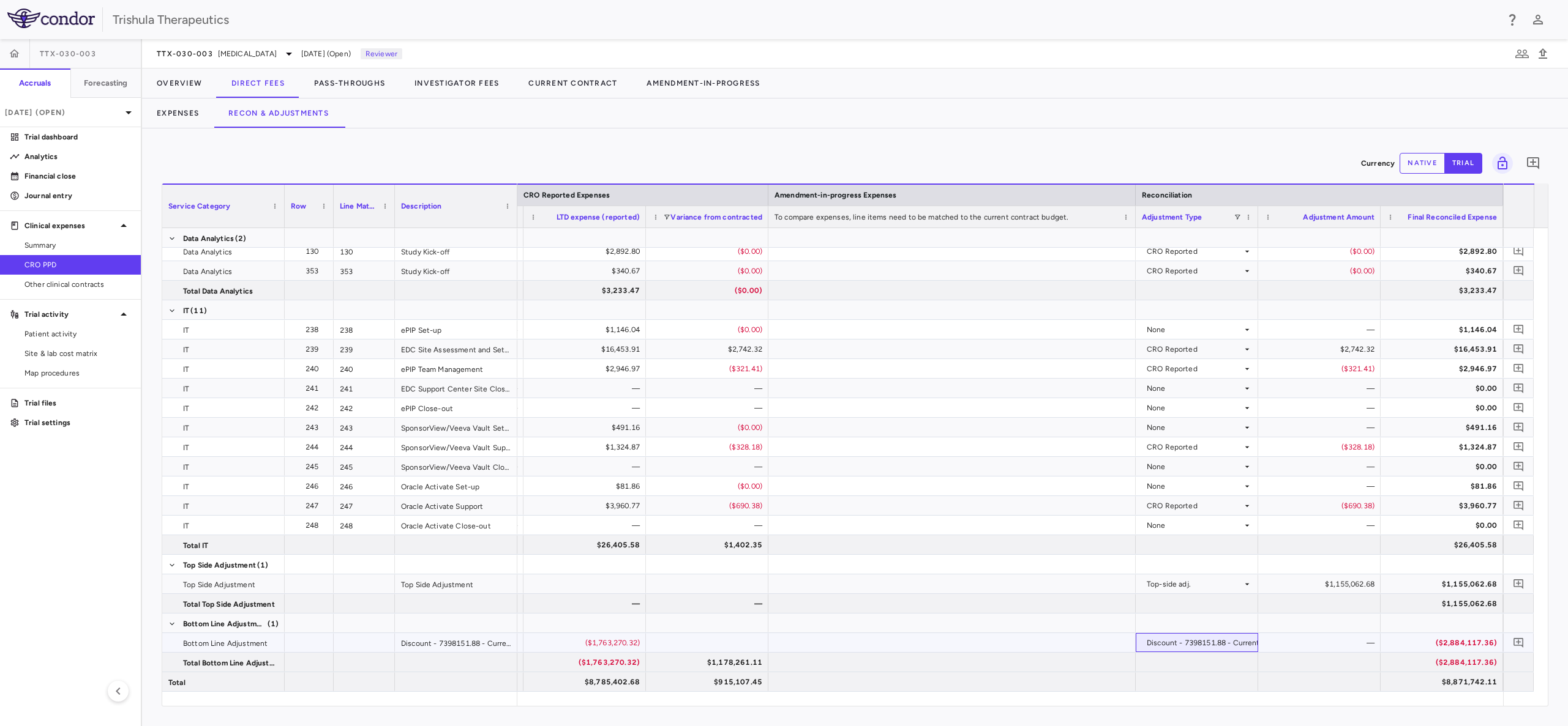
click at [1211, 641] on div "Discount - 7398151.88 - Current" at bounding box center [1203, 643] width 113 height 19
click at [1186, 609] on div at bounding box center [1196, 603] width 122 height 19
